Goal: Information Seeking & Learning: Check status

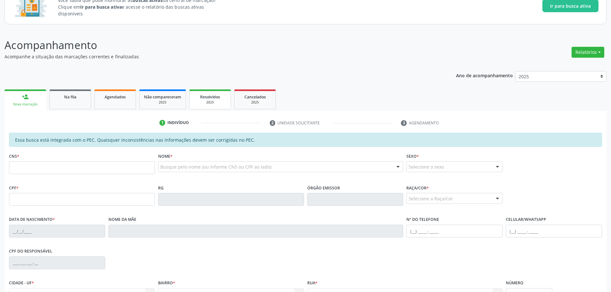
scroll to position [54, 0]
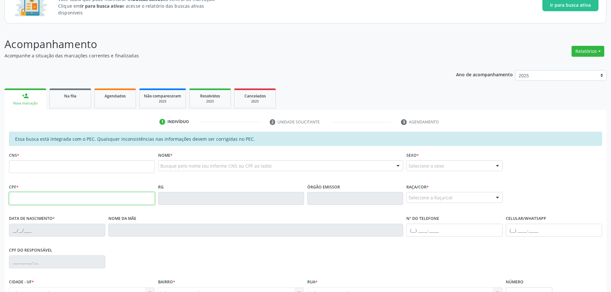
click at [57, 198] on input "text" at bounding box center [82, 198] width 146 height 13
click at [78, 188] on div "CPF *" at bounding box center [82, 193] width 146 height 23
click at [103, 194] on input "text" at bounding box center [82, 198] width 146 height 13
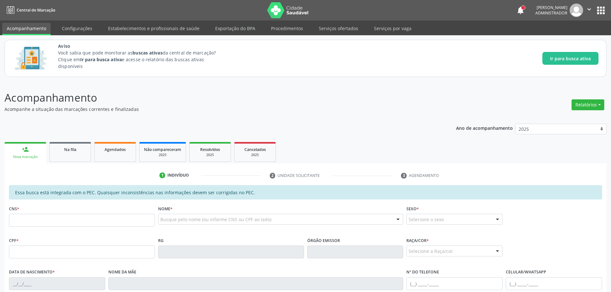
click at [516, 9] on div "notifications [PERSON_NAME] Administrador  Configurações Sair apps" at bounding box center [561, 10] width 90 height 13
click at [521, 8] on div at bounding box center [523, 8] width 4 height 4
click at [516, 13] on button "notifications" at bounding box center [520, 10] width 9 height 9
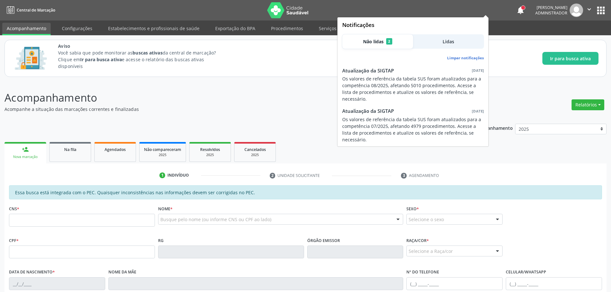
click at [439, 37] on button "Lidas" at bounding box center [448, 41] width 71 height 14
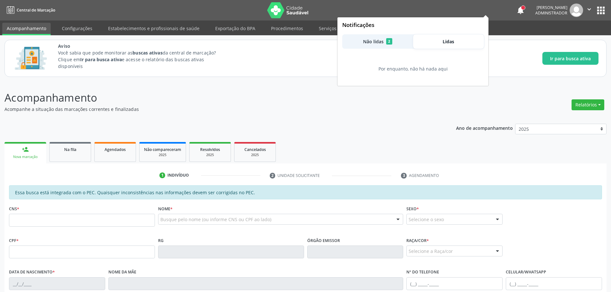
click at [391, 41] on span "2" at bounding box center [389, 41] width 6 height 6
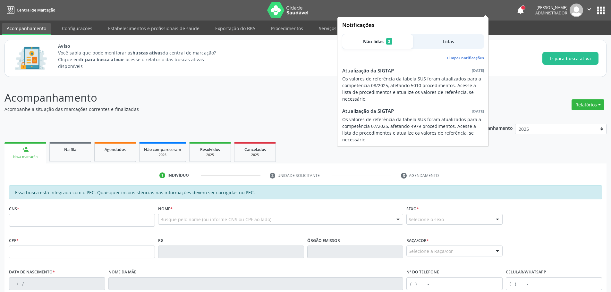
click at [468, 59] on link "Limpar notificações" at bounding box center [465, 57] width 37 height 5
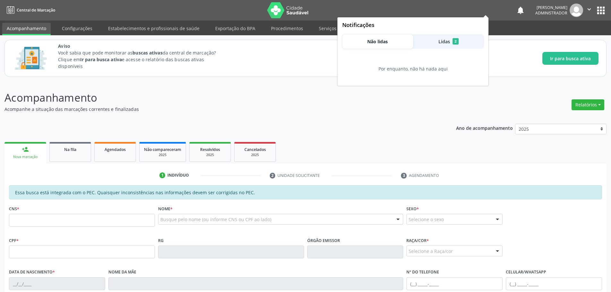
click at [298, 47] on div "Aviso Você sabia que pode monitorar as buscas ativas da central de marcação? Cl…" at bounding box center [328, 58] width 540 height 31
click at [311, 91] on p "Acompanhamento" at bounding box center [214, 98] width 421 height 16
click at [516, 7] on button "notifications" at bounding box center [520, 10] width 9 height 9
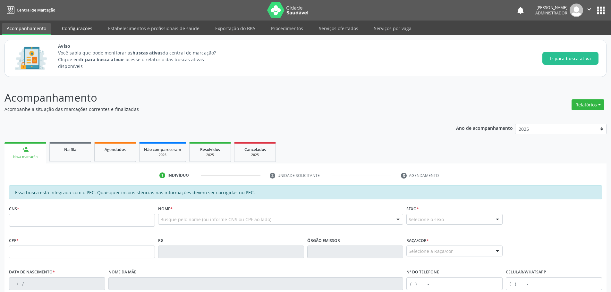
click at [74, 27] on link "Configurações" at bounding box center [76, 28] width 39 height 11
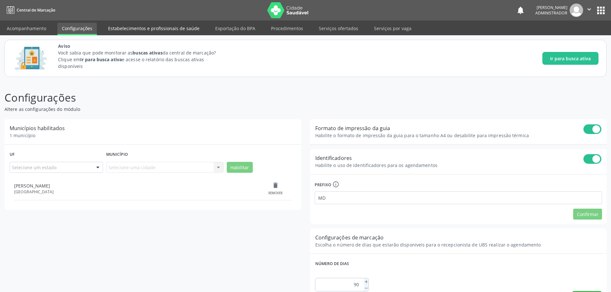
click at [162, 31] on link "Estabelecimentos e profissionais de saúde" at bounding box center [154, 28] width 100 height 11
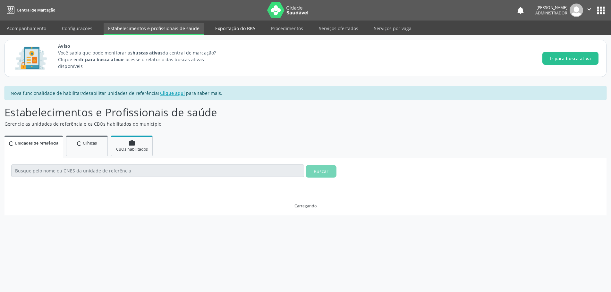
click at [227, 33] on link "Exportação do BPA" at bounding box center [235, 28] width 49 height 11
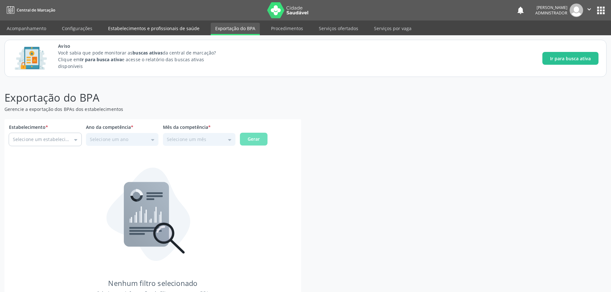
click at [180, 28] on link "Estabelecimentos e profissionais de saúde" at bounding box center [154, 28] width 100 height 11
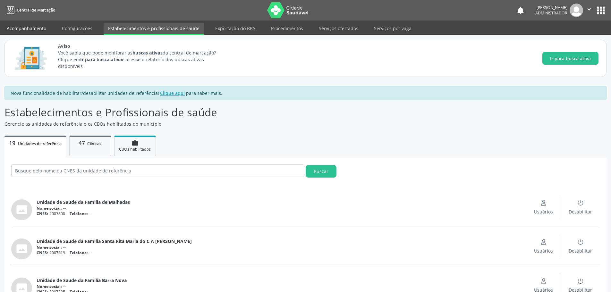
click at [14, 26] on link "Acompanhamento" at bounding box center [26, 28] width 48 height 11
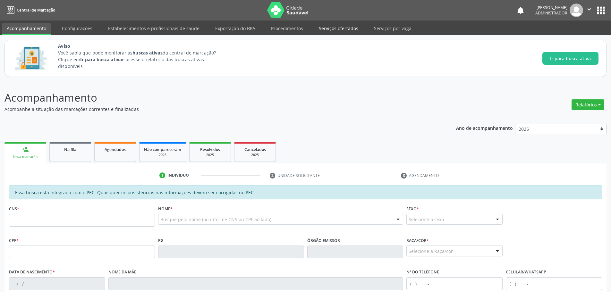
click at [335, 29] on link "Serviços ofertados" at bounding box center [338, 28] width 48 height 11
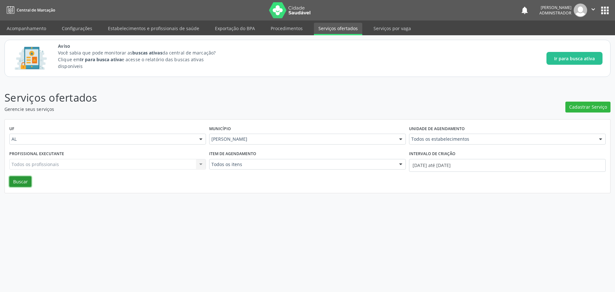
click at [14, 183] on button "Buscar" at bounding box center [20, 181] width 22 height 11
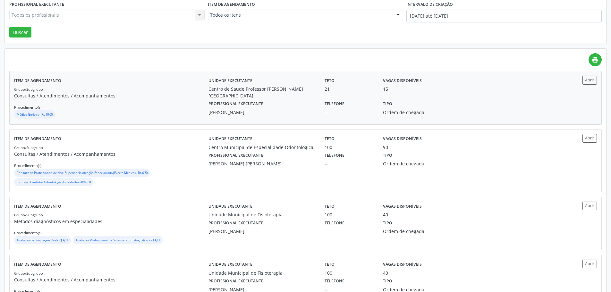
scroll to position [56, 0]
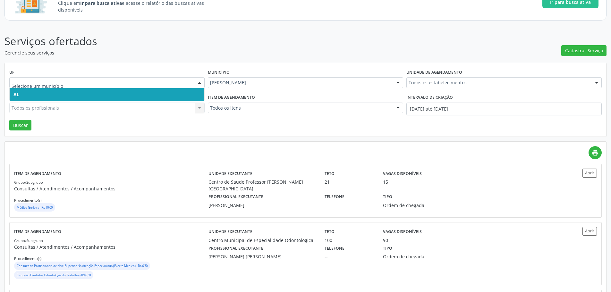
click at [203, 82] on div at bounding box center [200, 83] width 10 height 11
click at [149, 91] on span "AL" at bounding box center [107, 94] width 195 height 13
click at [192, 80] on div at bounding box center [106, 82] width 195 height 11
click at [158, 93] on span "AL" at bounding box center [107, 94] width 195 height 13
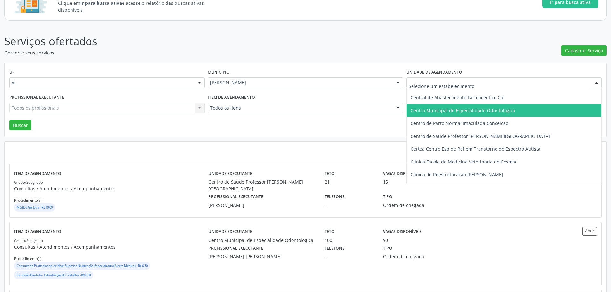
scroll to position [74, 0]
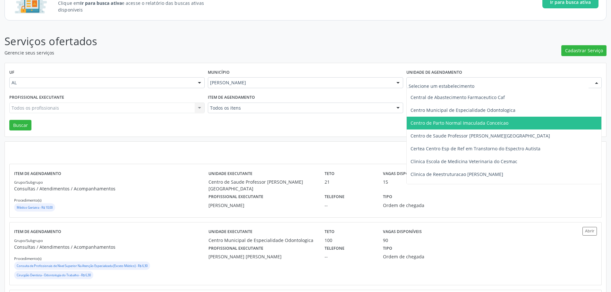
click at [486, 118] on span "Centro de Parto Normal Imaculada Conceicao" at bounding box center [503, 123] width 195 height 13
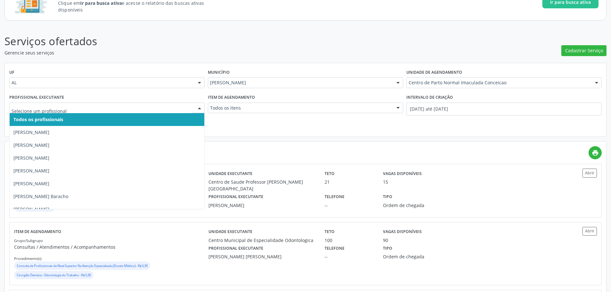
click at [171, 103] on div at bounding box center [106, 108] width 195 height 11
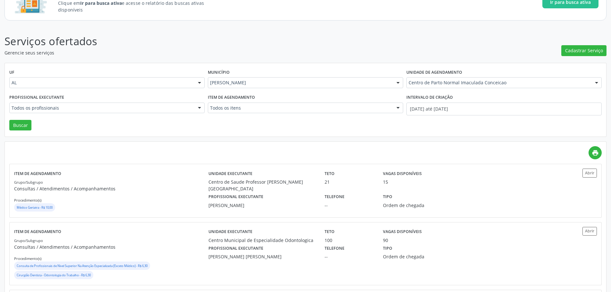
click at [128, 93] on div "Profissional executante Todos os profissionais Todos os profissionais [PERSON_N…" at bounding box center [107, 106] width 198 height 27
click at [22, 122] on button "Buscar" at bounding box center [20, 125] width 22 height 11
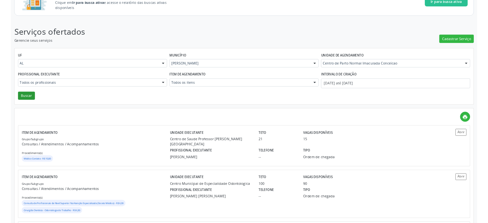
scroll to position [0, 0]
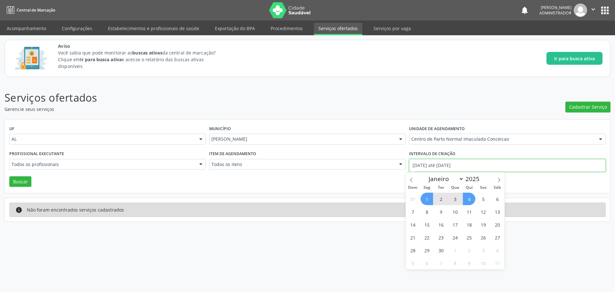
click at [439, 166] on input "[DATE] até [DATE]" at bounding box center [507, 165] width 197 height 13
click at [440, 252] on span "30" at bounding box center [441, 250] width 13 height 13
type input "[DATE]"
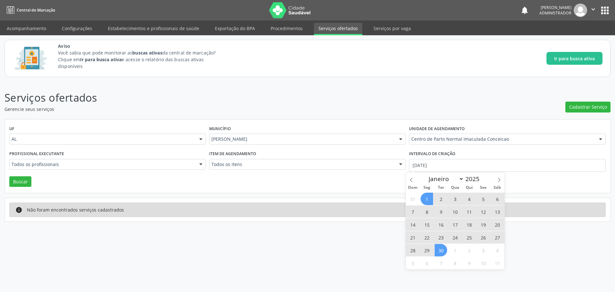
click at [428, 200] on span "1" at bounding box center [427, 199] width 13 height 13
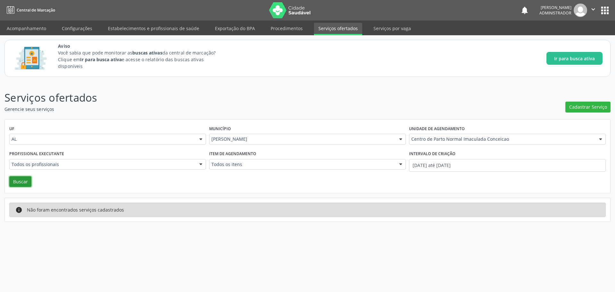
click at [18, 182] on button "Buscar" at bounding box center [20, 181] width 22 height 11
click at [414, 82] on div "Serviços ofertados Gerencie seus serviços Cadastrar Serviço UF AL AL Nenhum res…" at bounding box center [307, 186] width 615 height 211
